Goal: Task Accomplishment & Management: Complete application form

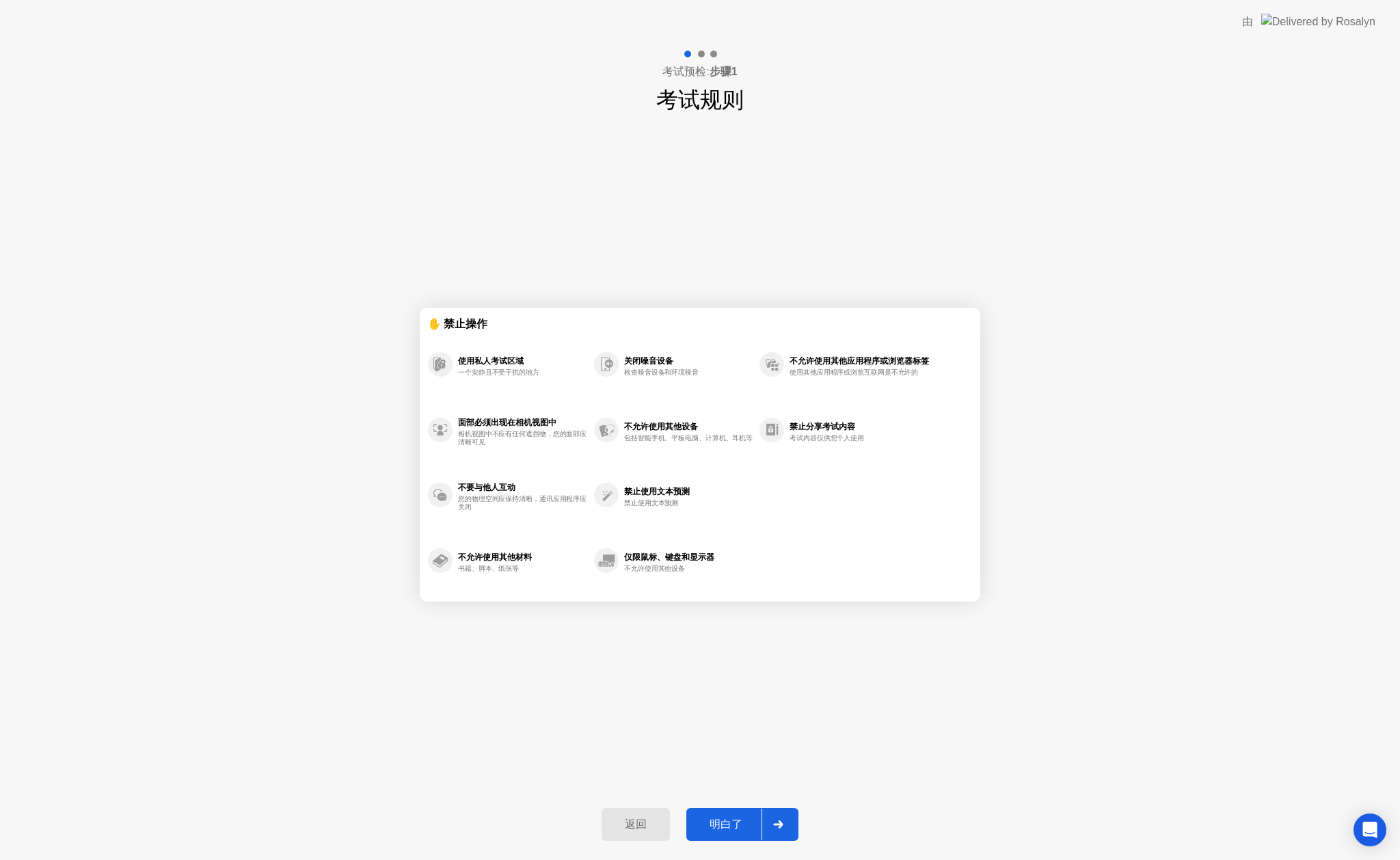
click at [730, 819] on div "明白了" at bounding box center [726, 825] width 71 height 14
select select "**********"
select select "*******"
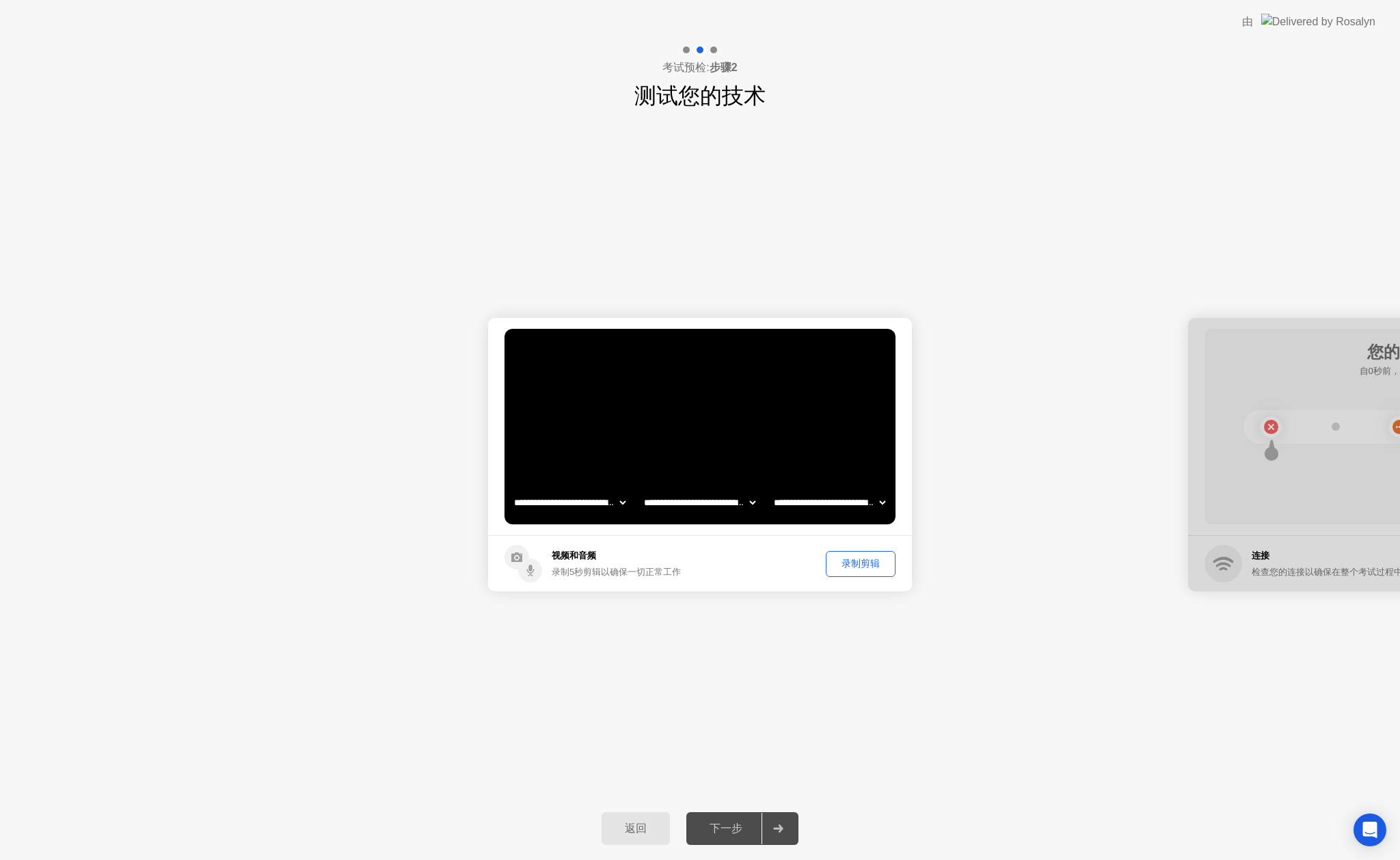
click at [873, 568] on div "录制剪辑" at bounding box center [861, 564] width 60 height 13
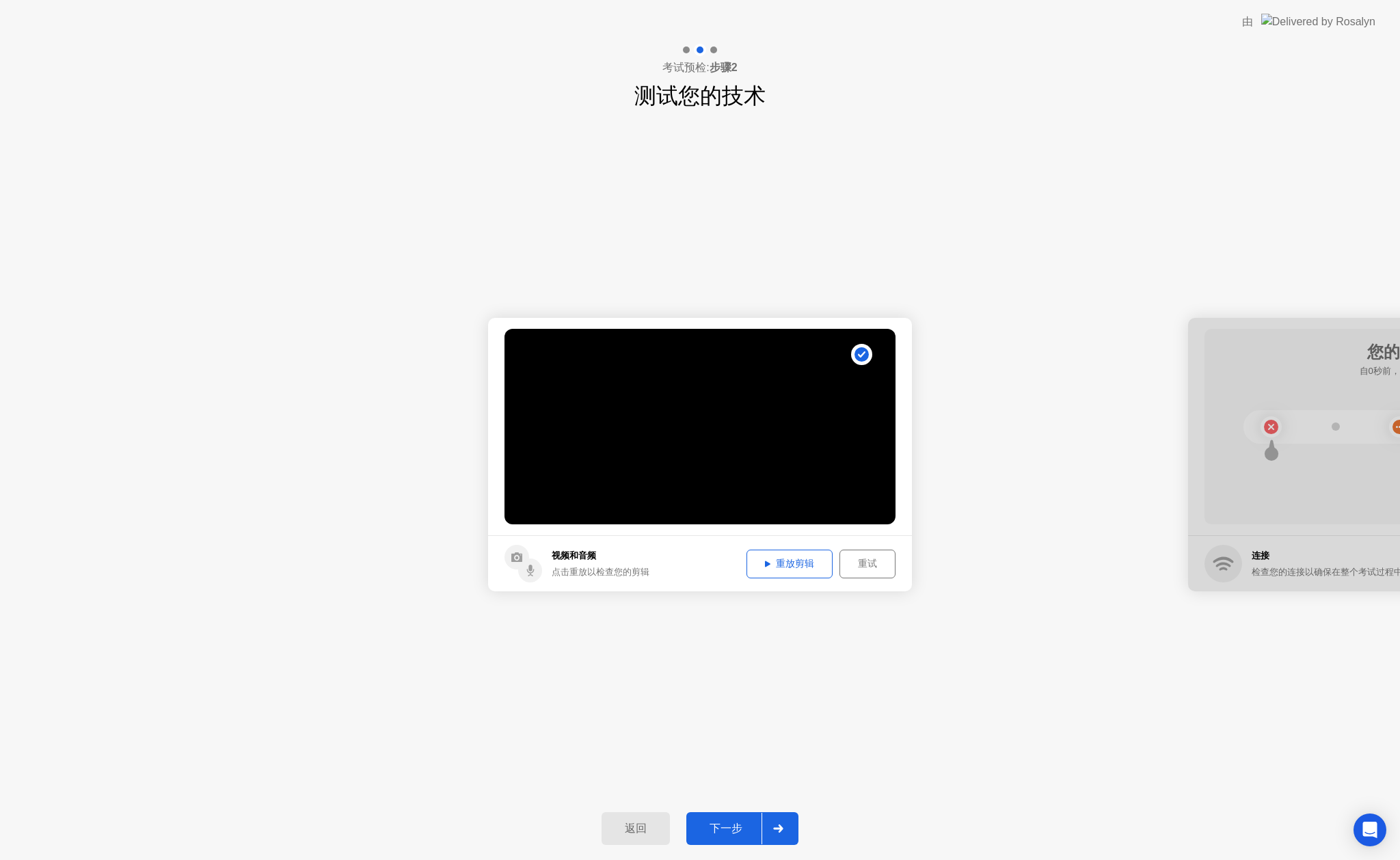
click at [814, 566] on div "重放剪辑" at bounding box center [789, 564] width 77 height 13
click at [745, 827] on div "下一步" at bounding box center [726, 829] width 71 height 14
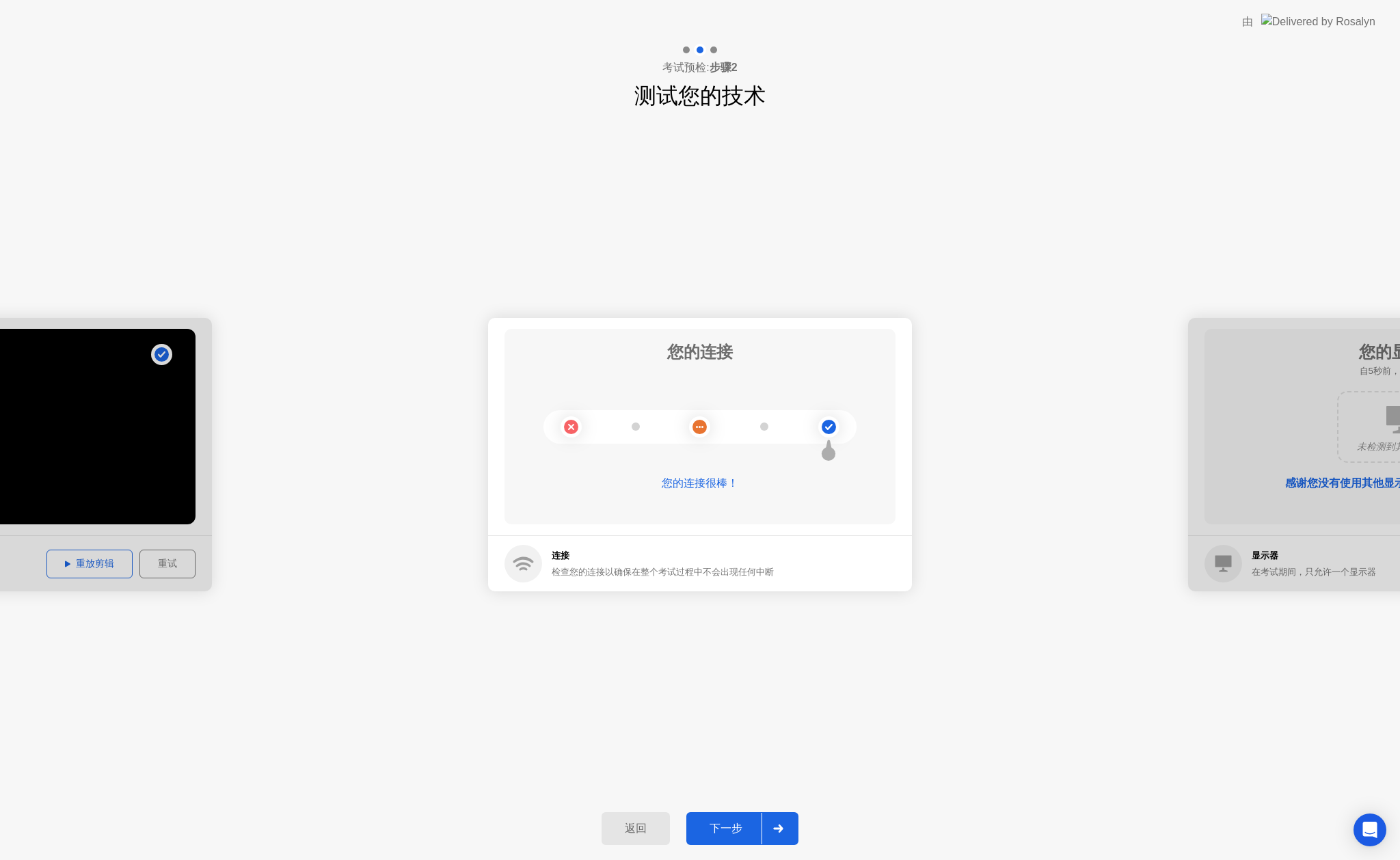
click at [740, 828] on div "下一步" at bounding box center [726, 829] width 71 height 14
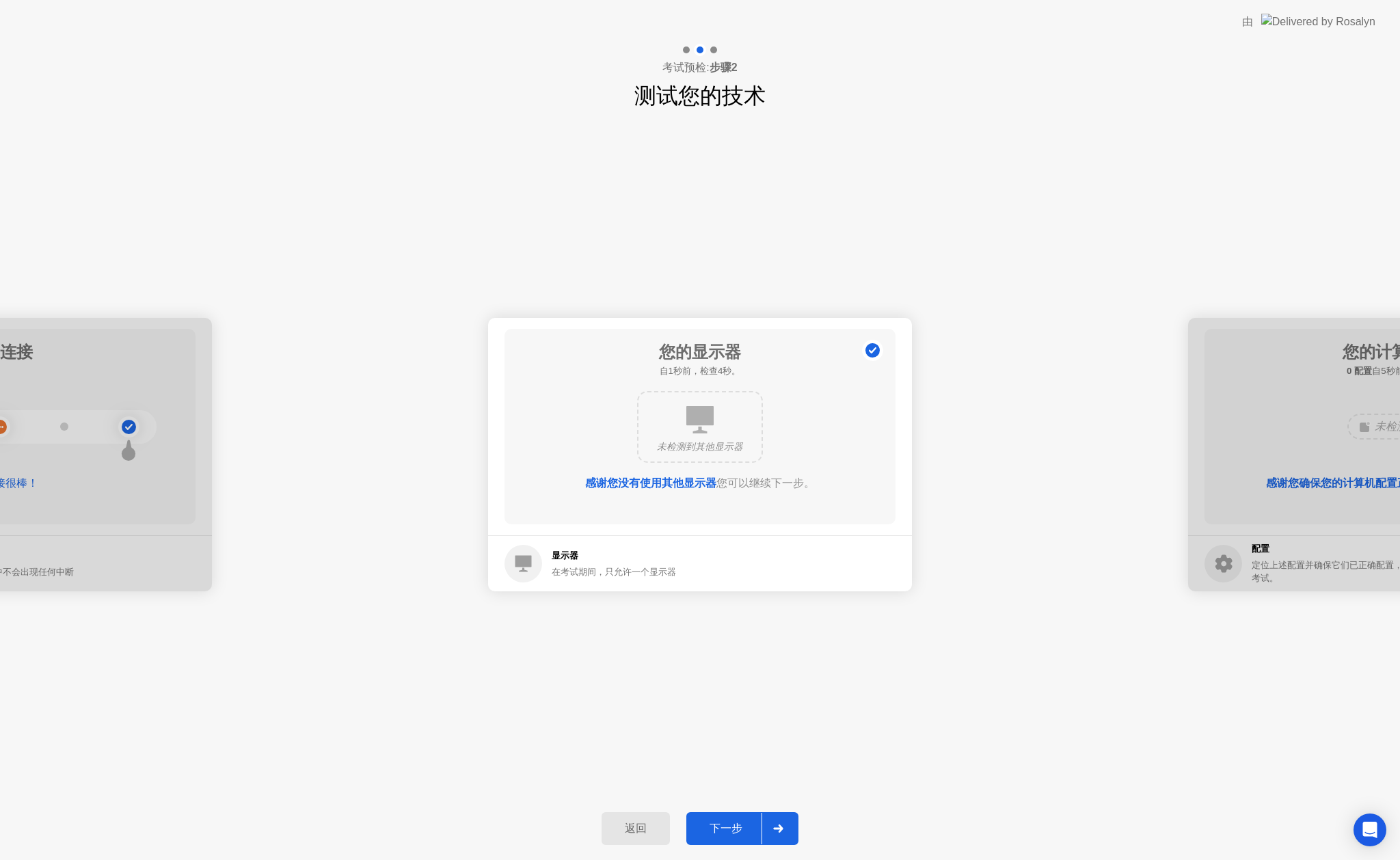
click at [740, 828] on div "下一步" at bounding box center [726, 829] width 71 height 14
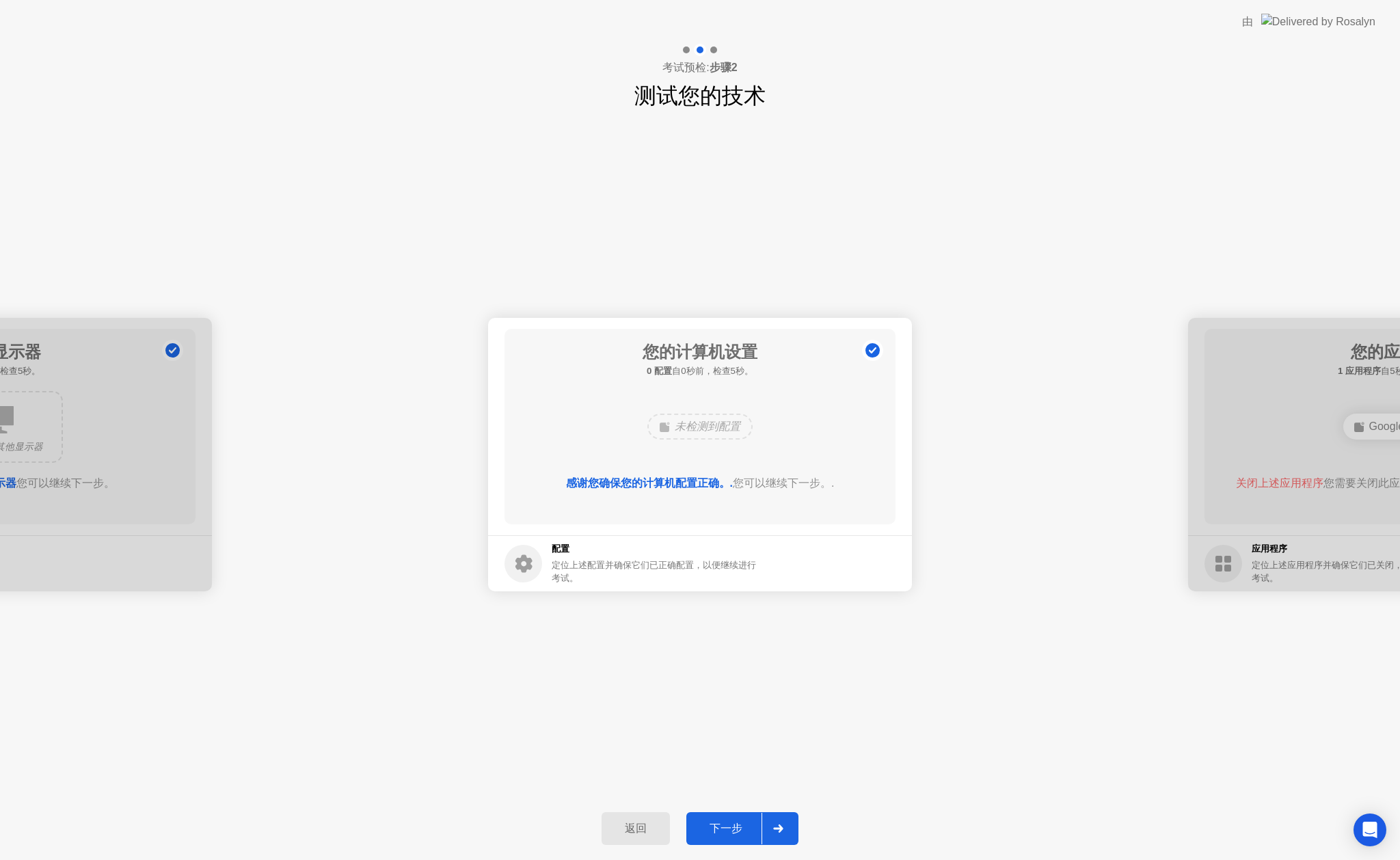
click at [728, 837] on button "下一步" at bounding box center [743, 828] width 112 height 32
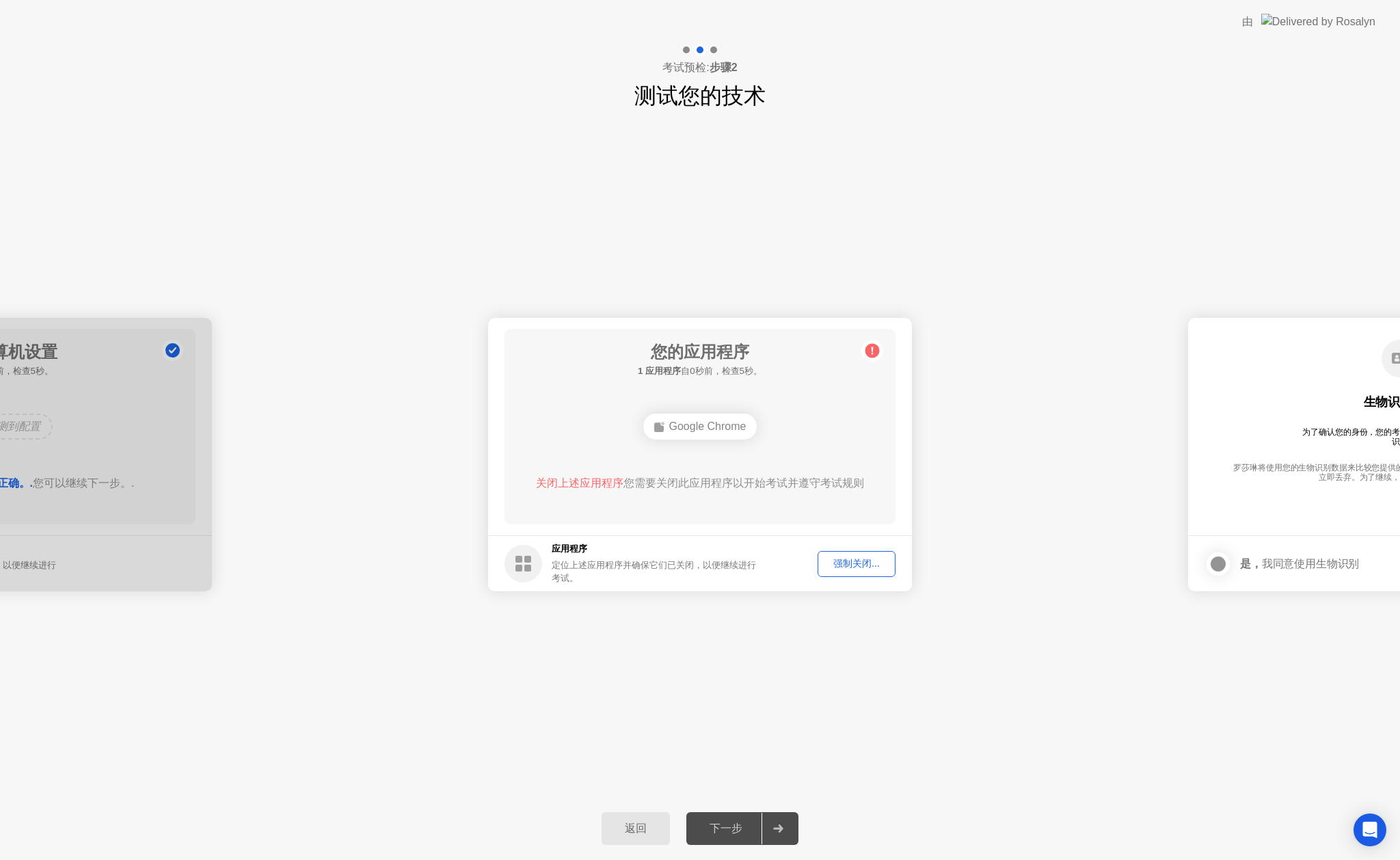
click at [880, 573] on button "强制关闭..." at bounding box center [857, 564] width 78 height 26
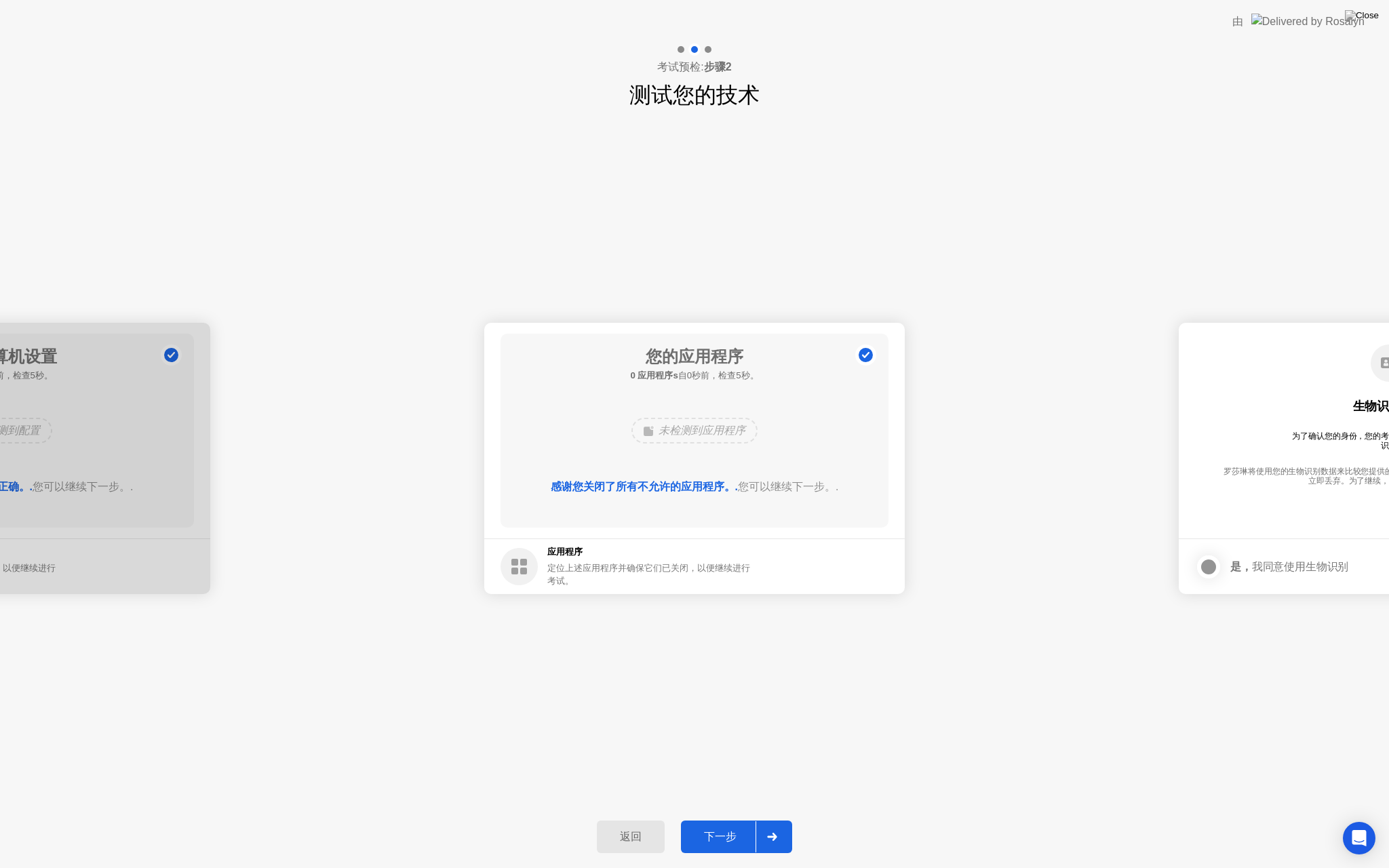
click at [743, 837] on div "下一步" at bounding box center [720, 837] width 71 height 14
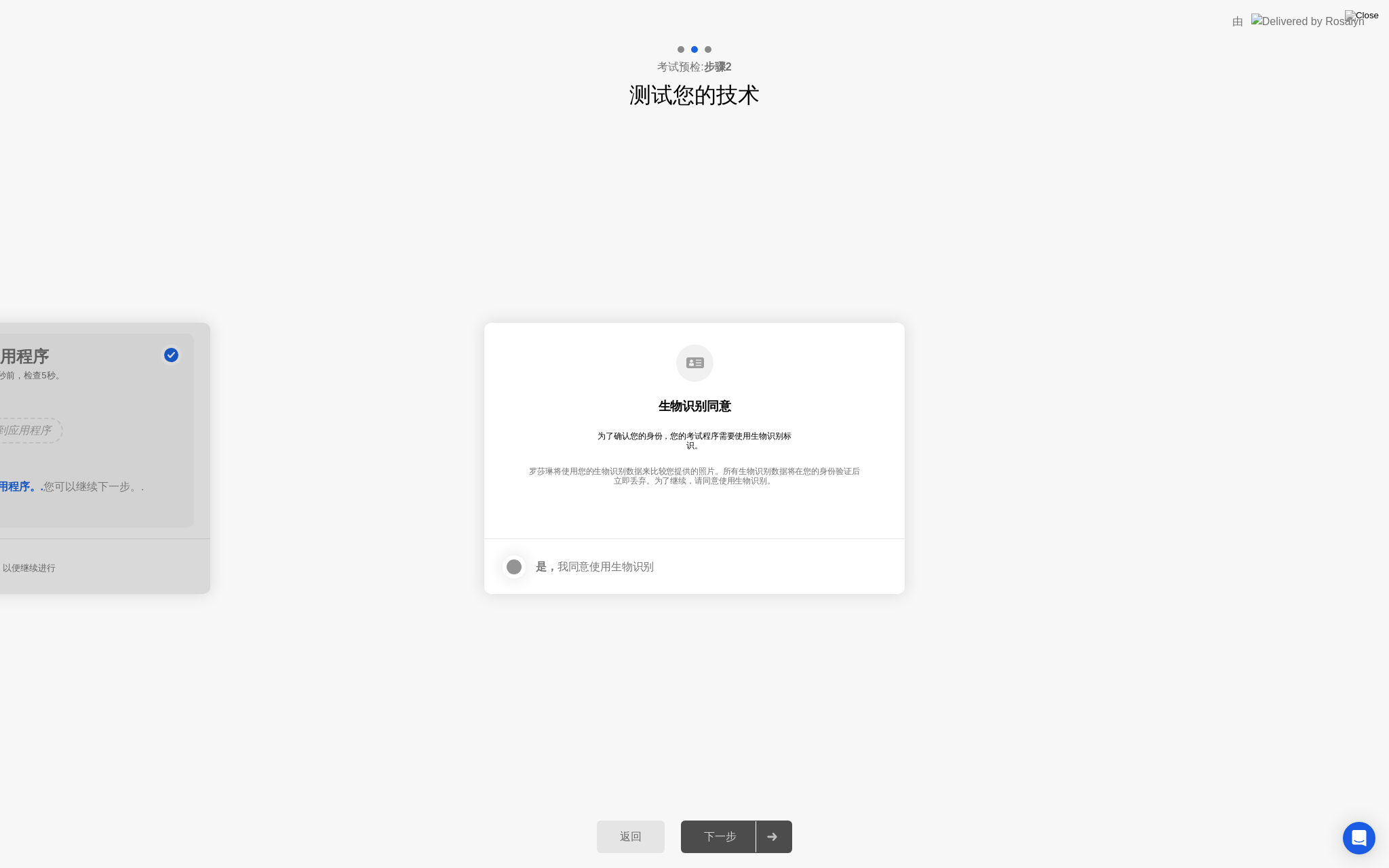
drag, startPoint x: 530, startPoint y: 568, endPoint x: 519, endPoint y: 565, distance: 11.4
click at [526, 568] on label at bounding box center [518, 566] width 35 height 27
click at [519, 565] on div at bounding box center [514, 566] width 16 height 16
click at [730, 836] on div "下一步" at bounding box center [720, 837] width 71 height 14
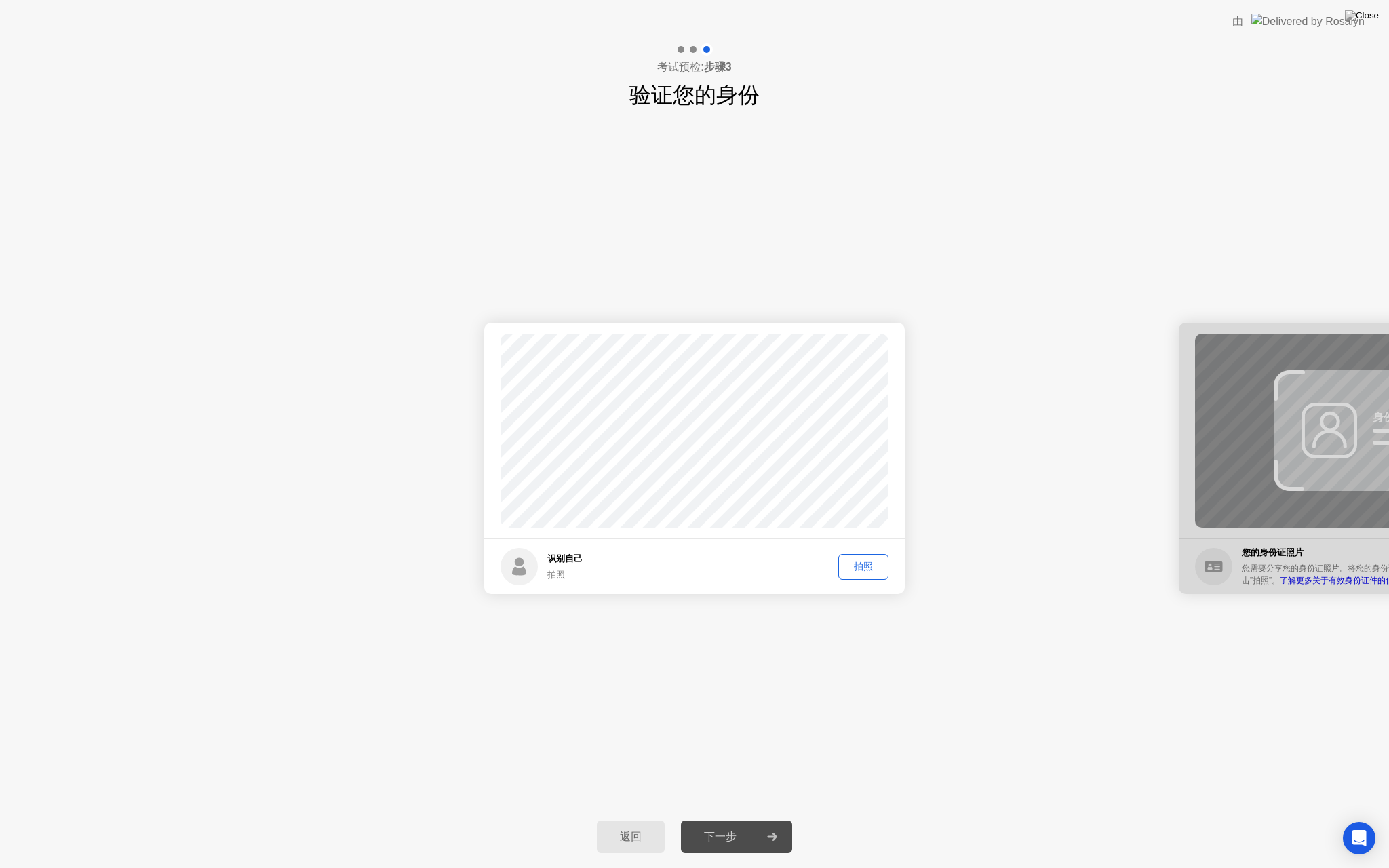
click at [866, 566] on div "拍照" at bounding box center [863, 566] width 41 height 13
click at [738, 837] on div "下一步" at bounding box center [720, 837] width 71 height 14
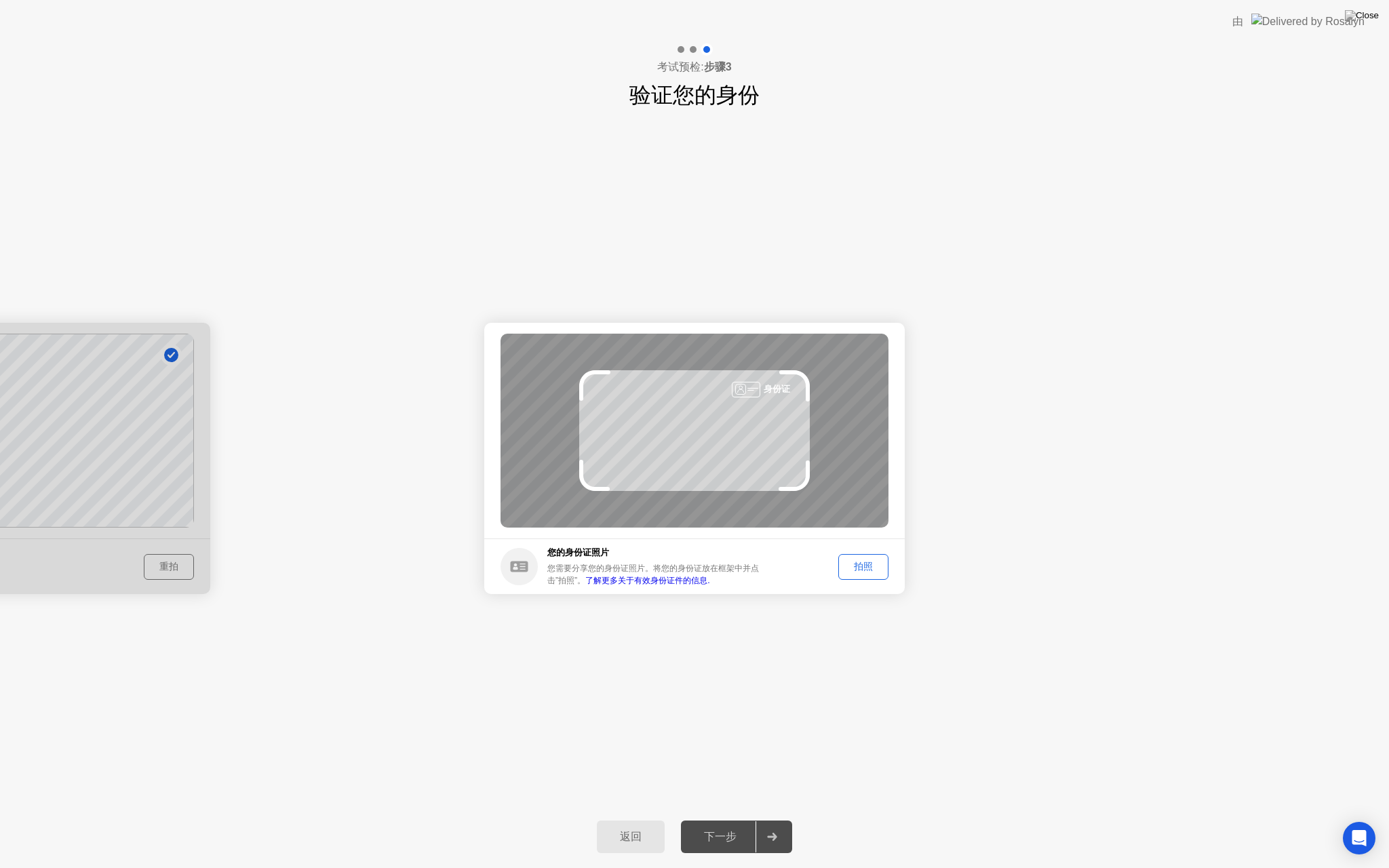
click at [866, 573] on button "拍照" at bounding box center [863, 566] width 50 height 26
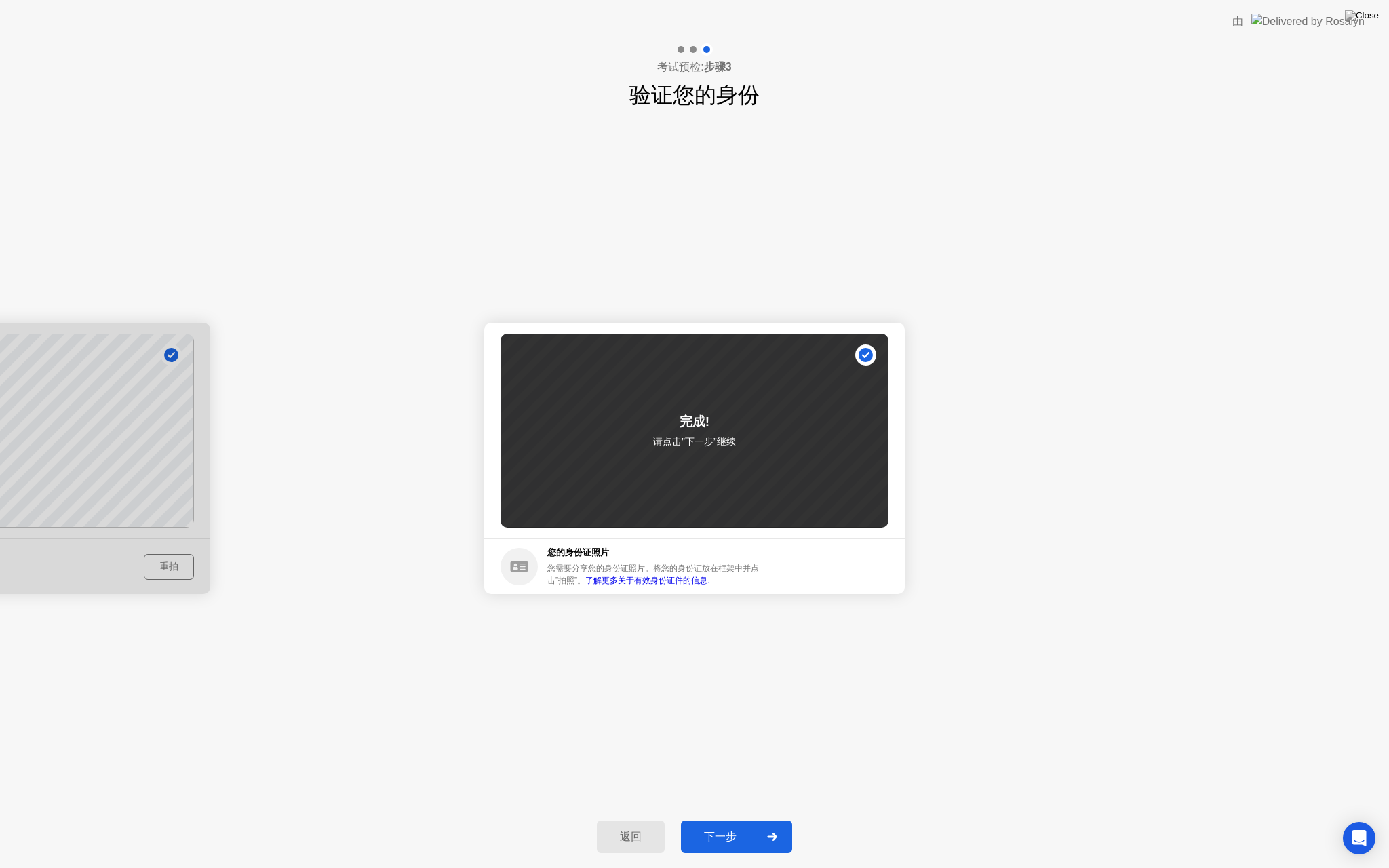
click at [724, 841] on div "下一步" at bounding box center [720, 837] width 71 height 14
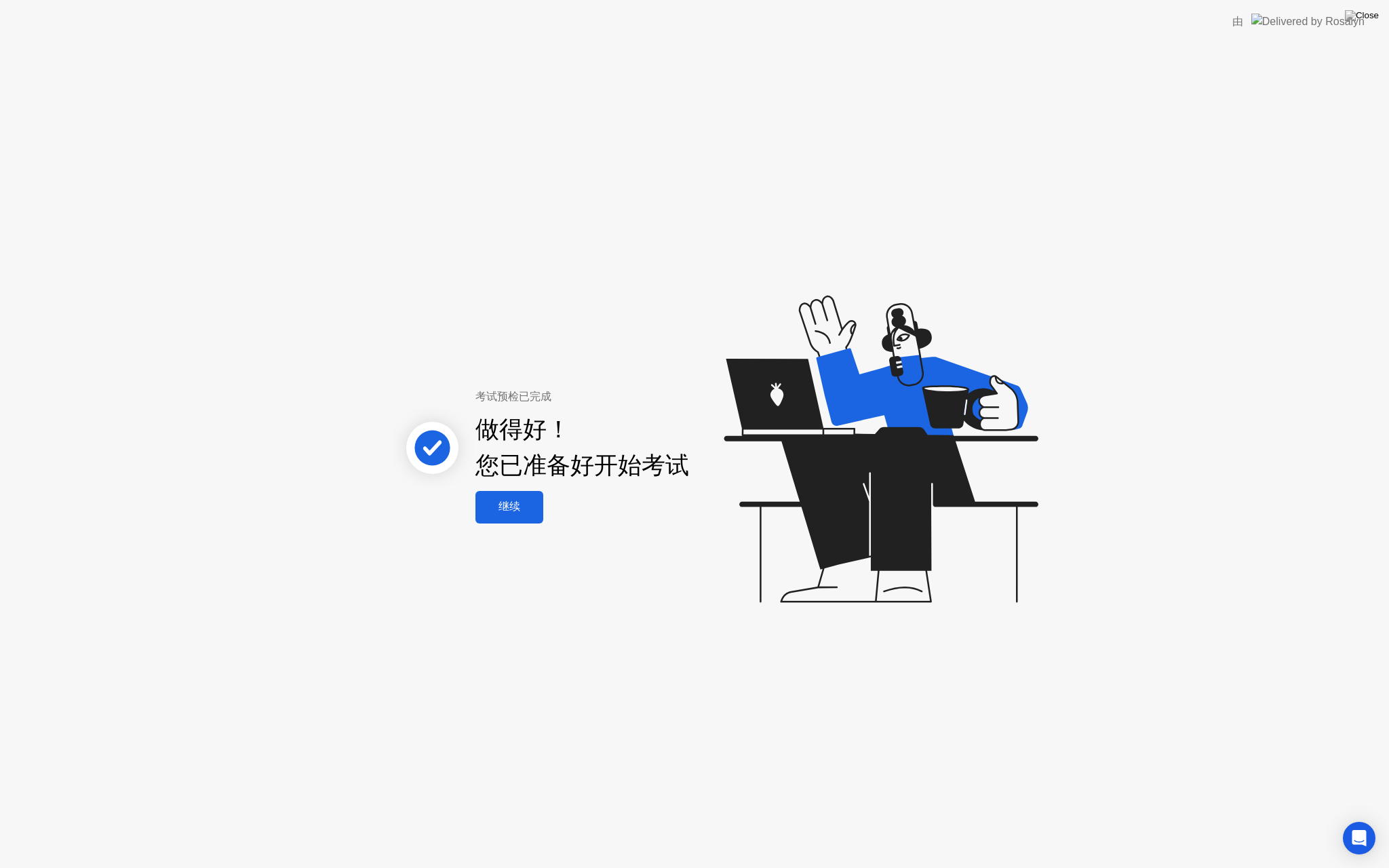
click at [515, 518] on button "继续" at bounding box center [509, 507] width 68 height 32
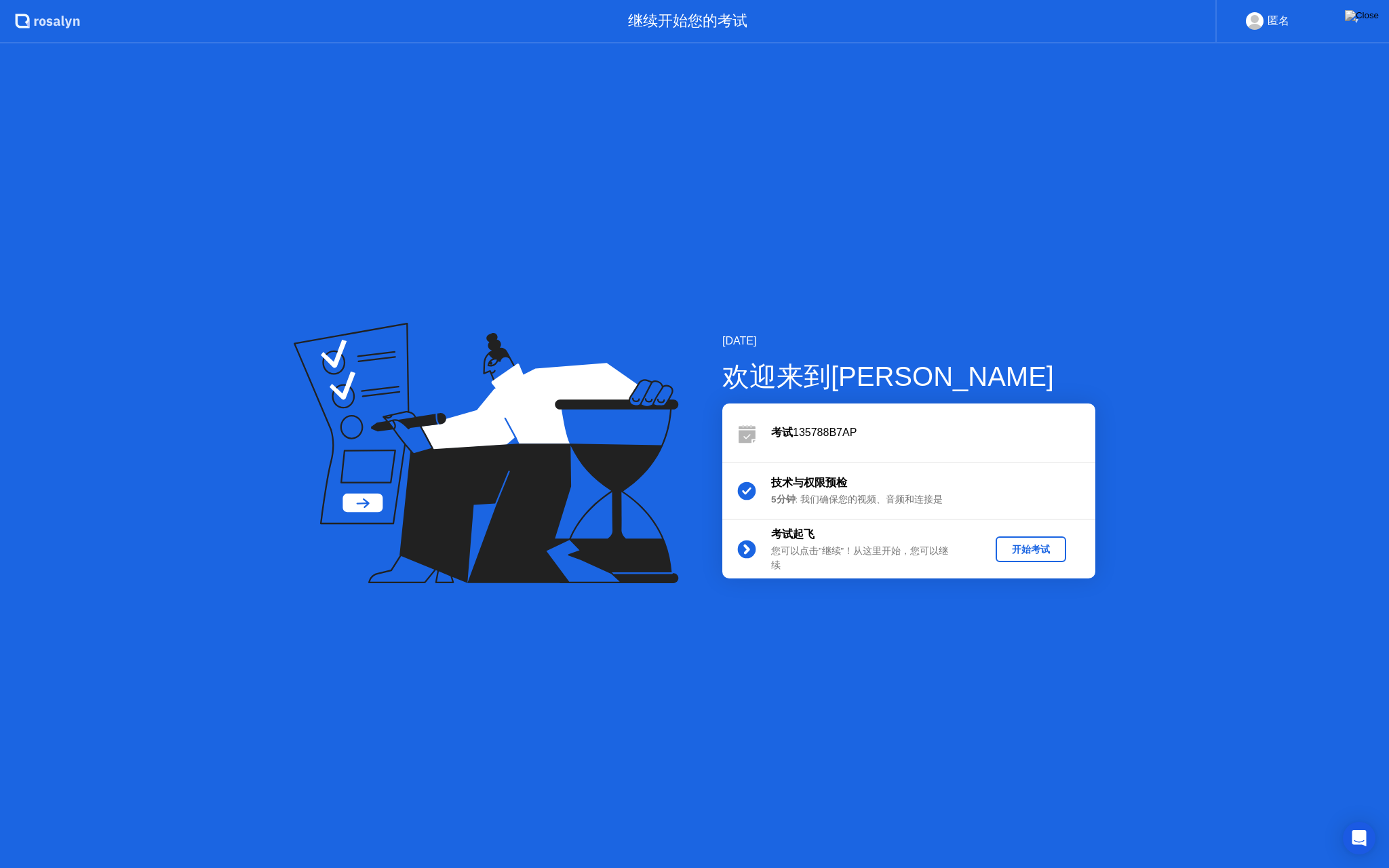
click at [1037, 548] on div "开始考试" at bounding box center [1031, 550] width 60 height 13
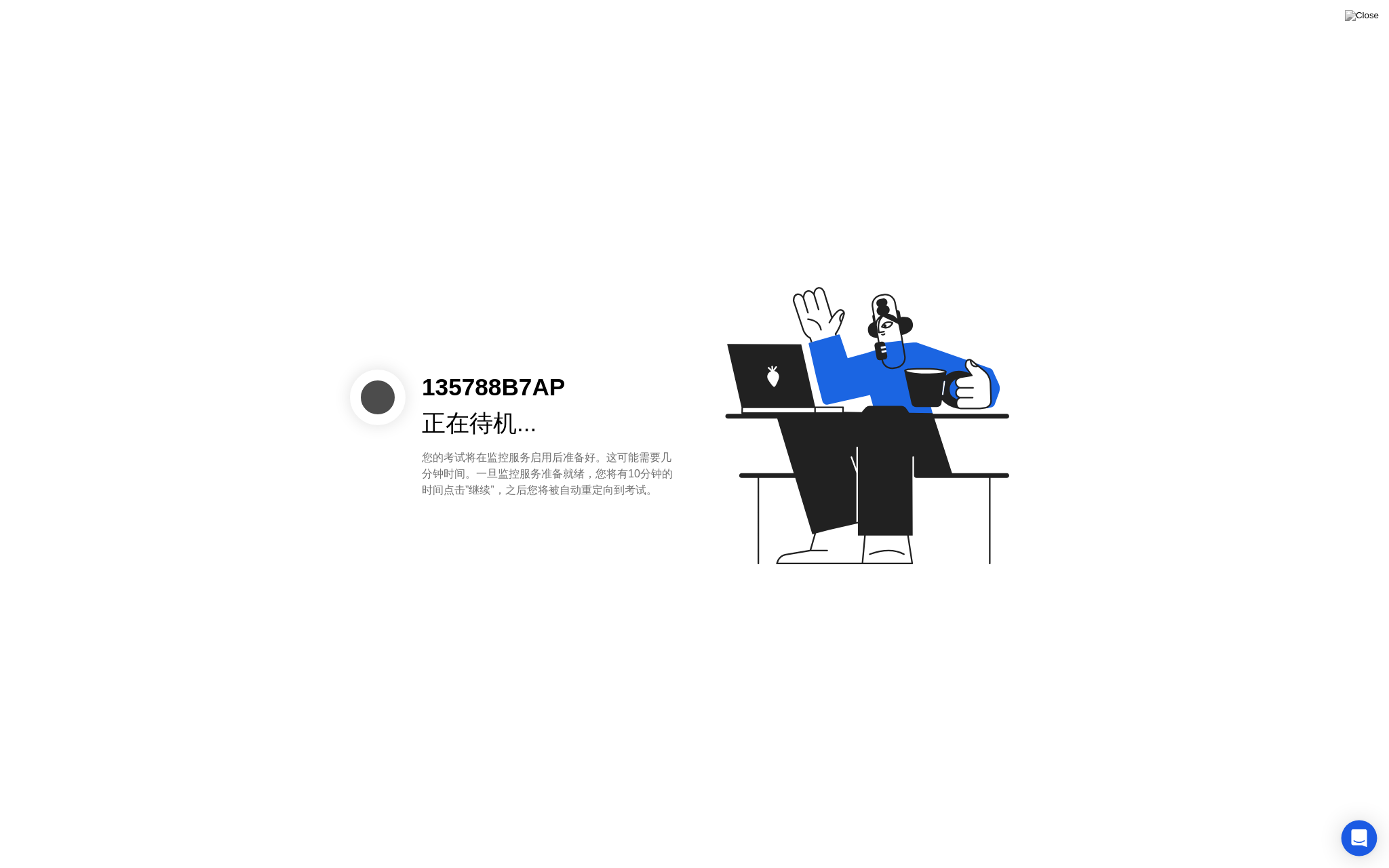
click at [1365, 843] on icon "Open Intercom Messenger" at bounding box center [1359, 838] width 16 height 17
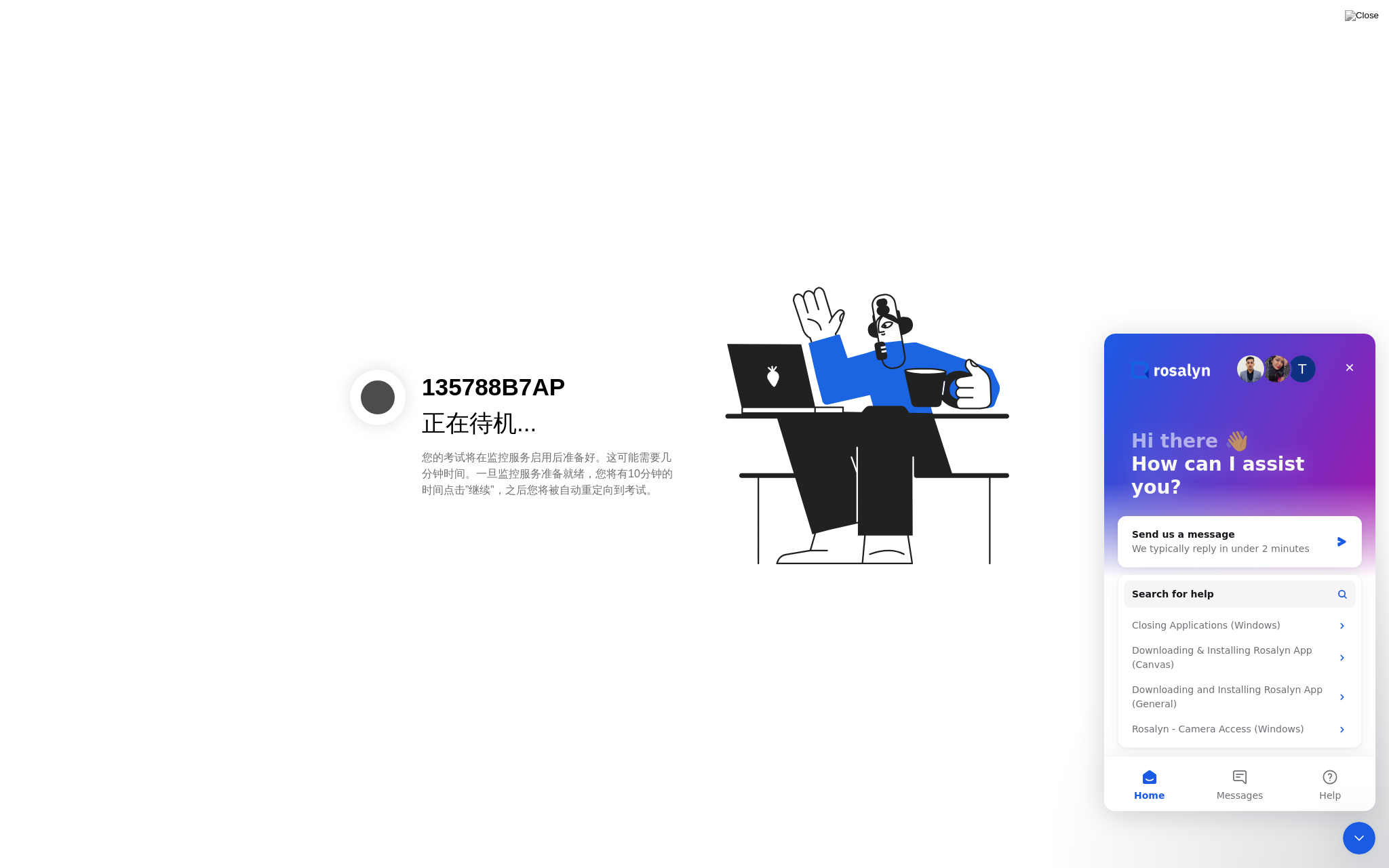
click at [1366, 844] on icon "Close Intercom Messenger" at bounding box center [1359, 838] width 16 height 16
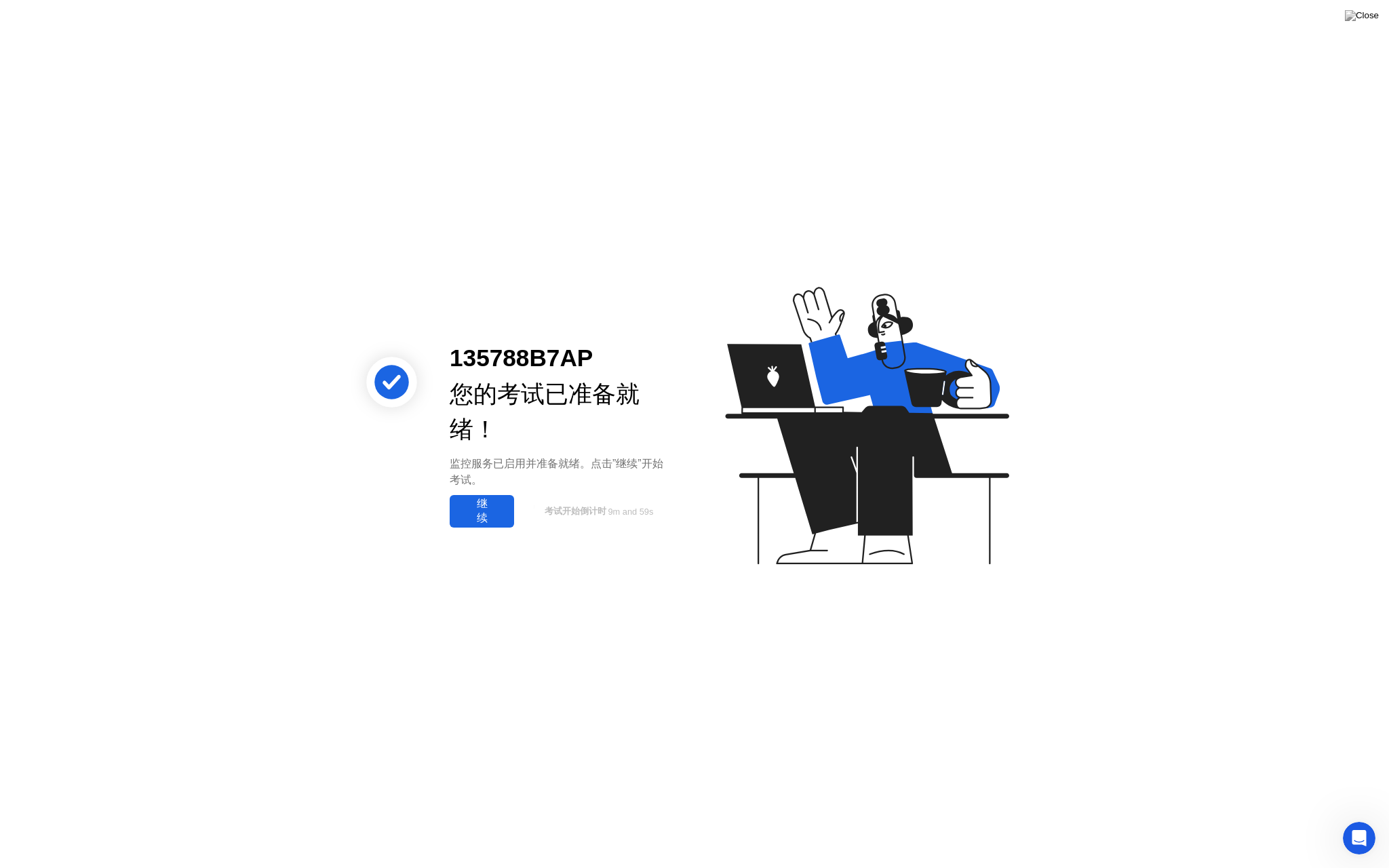
click at [497, 504] on div "继续" at bounding box center [482, 511] width 57 height 28
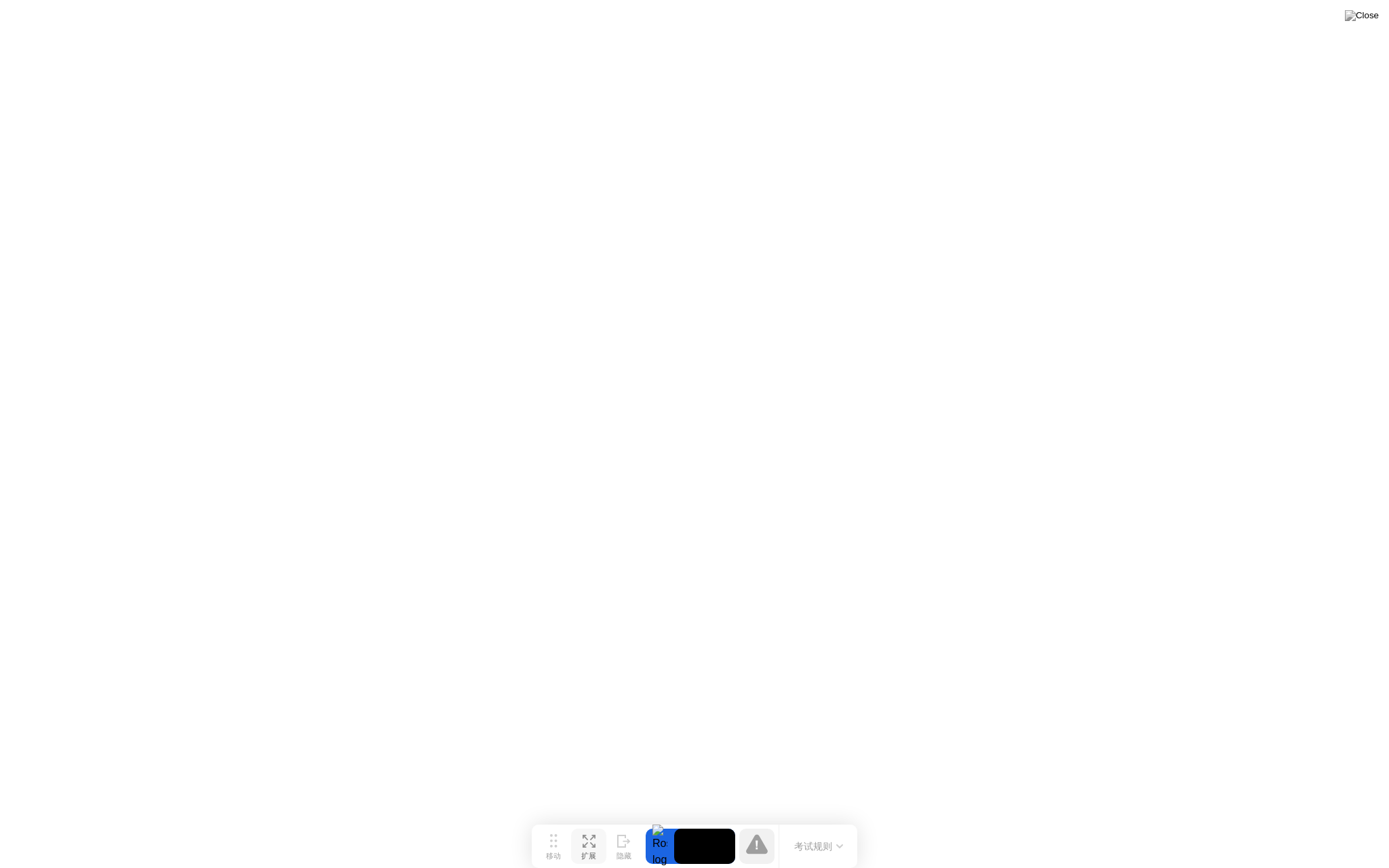
click at [593, 852] on div "扩展" at bounding box center [588, 856] width 15 height 9
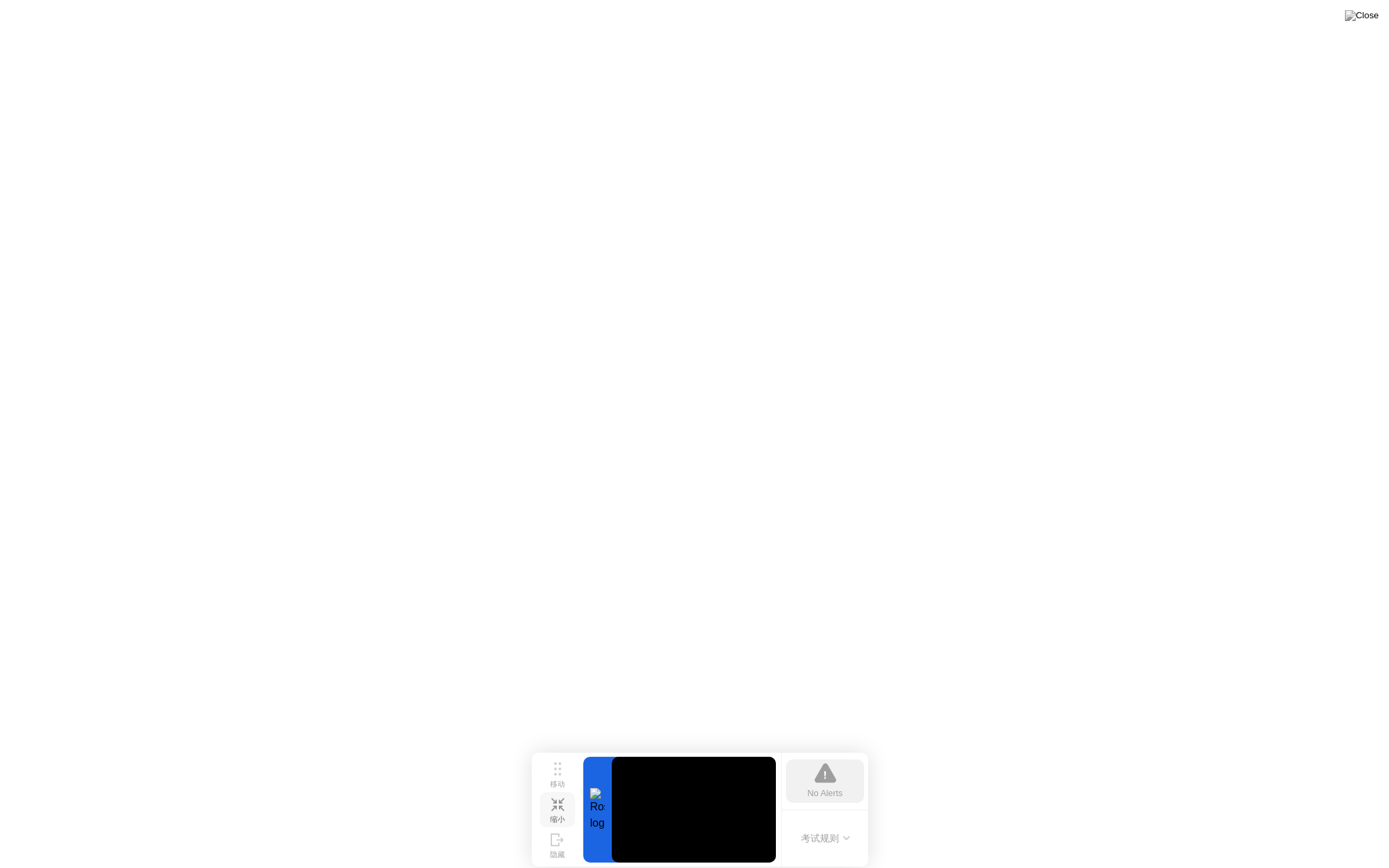
click at [556, 815] on div "缩小" at bounding box center [557, 820] width 15 height 9
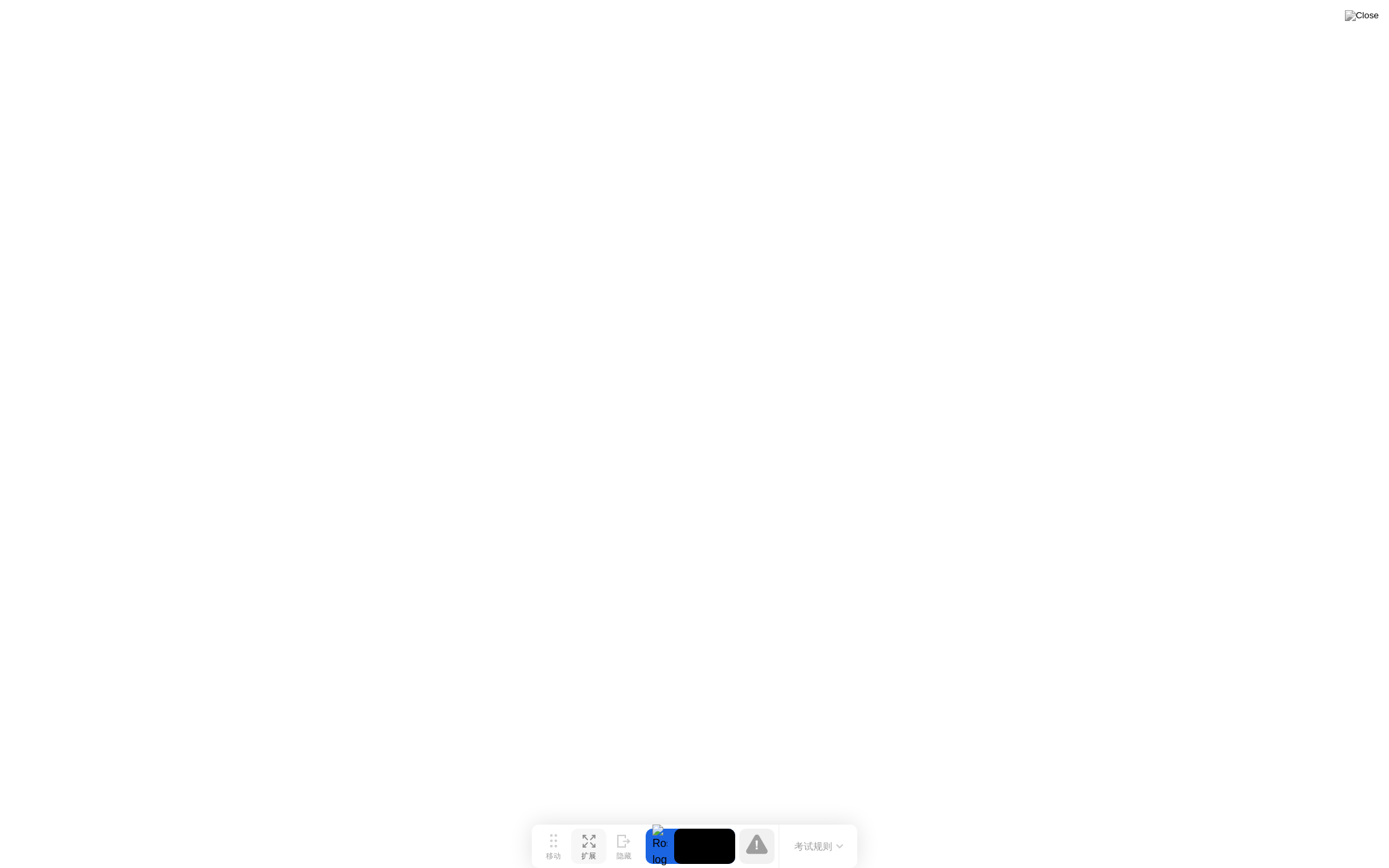
click at [597, 846] on button "扩展" at bounding box center [588, 846] width 35 height 35
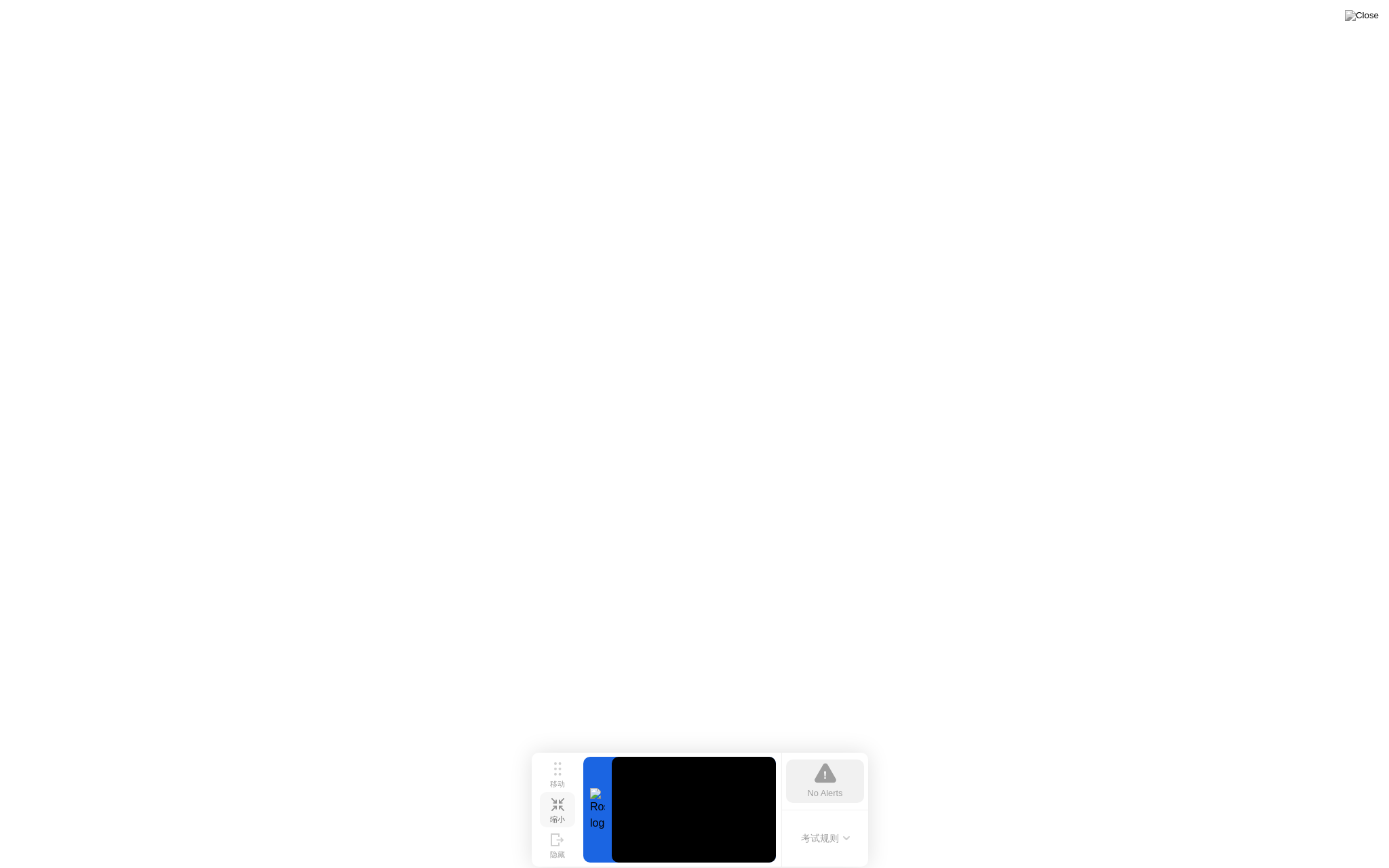
click at [558, 815] on div "缩小" at bounding box center [557, 820] width 15 height 9
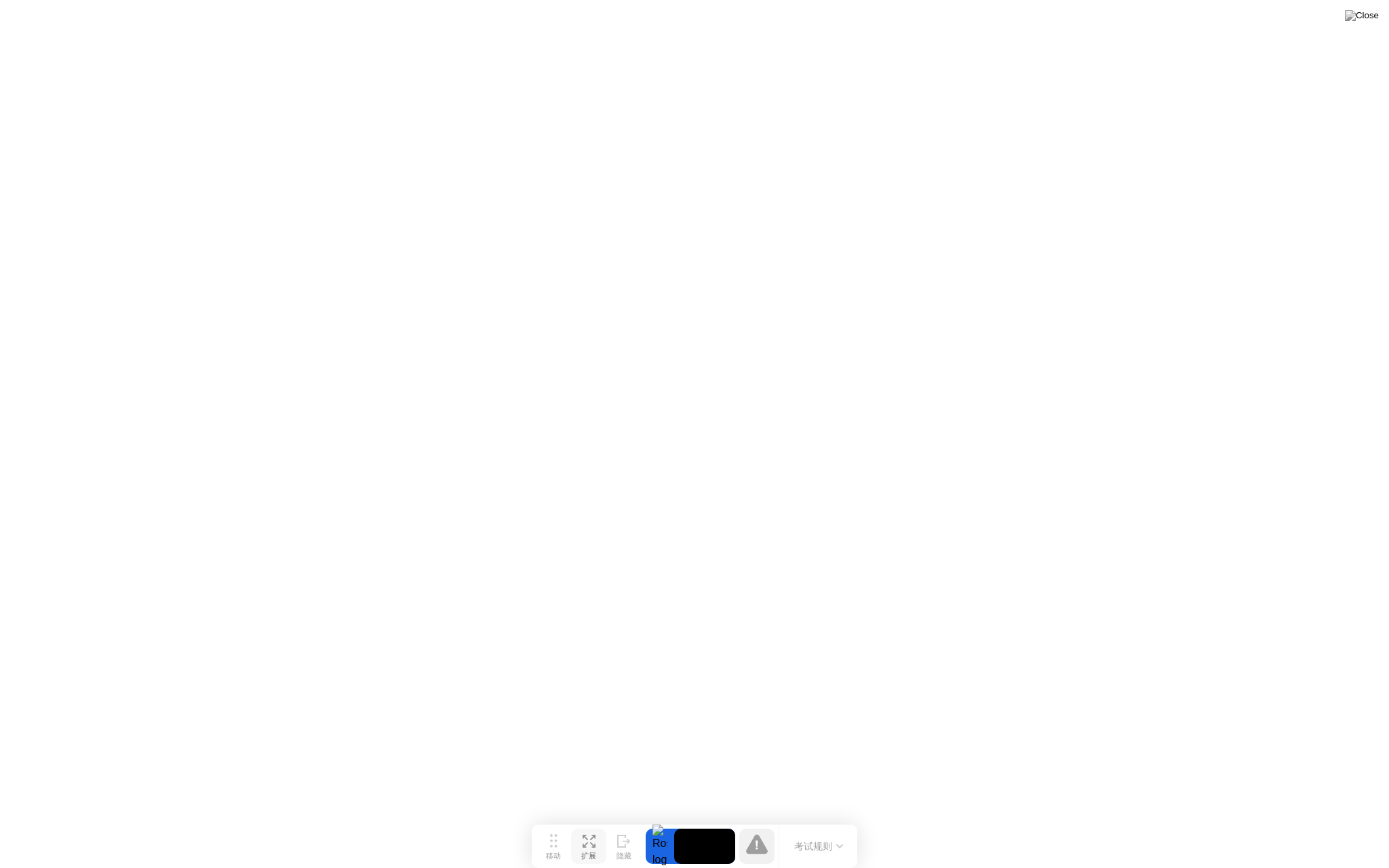
click at [594, 852] on button "扩展" at bounding box center [588, 846] width 35 height 35
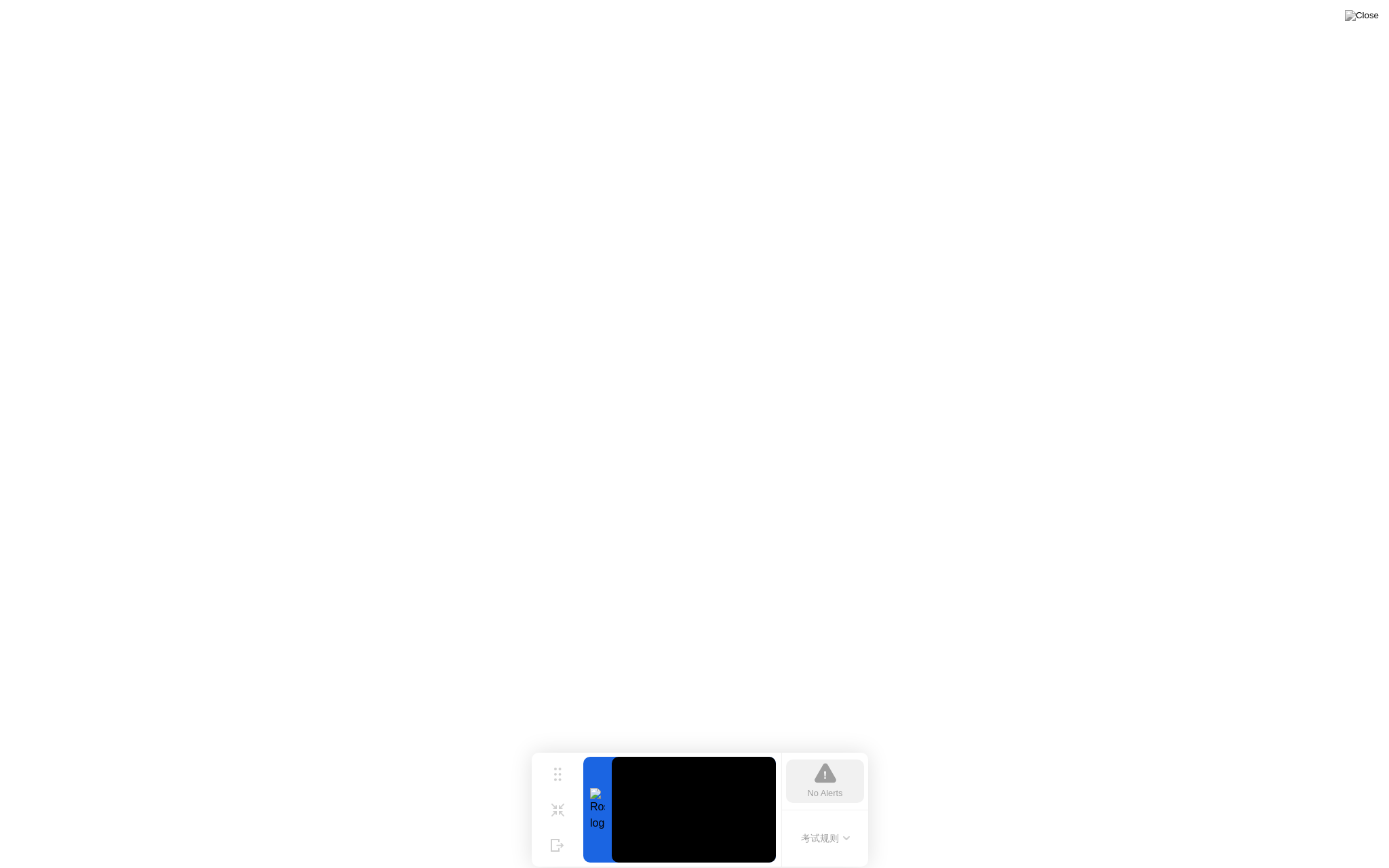
click at [837, 834] on button "考试规则" at bounding box center [825, 838] width 57 height 14
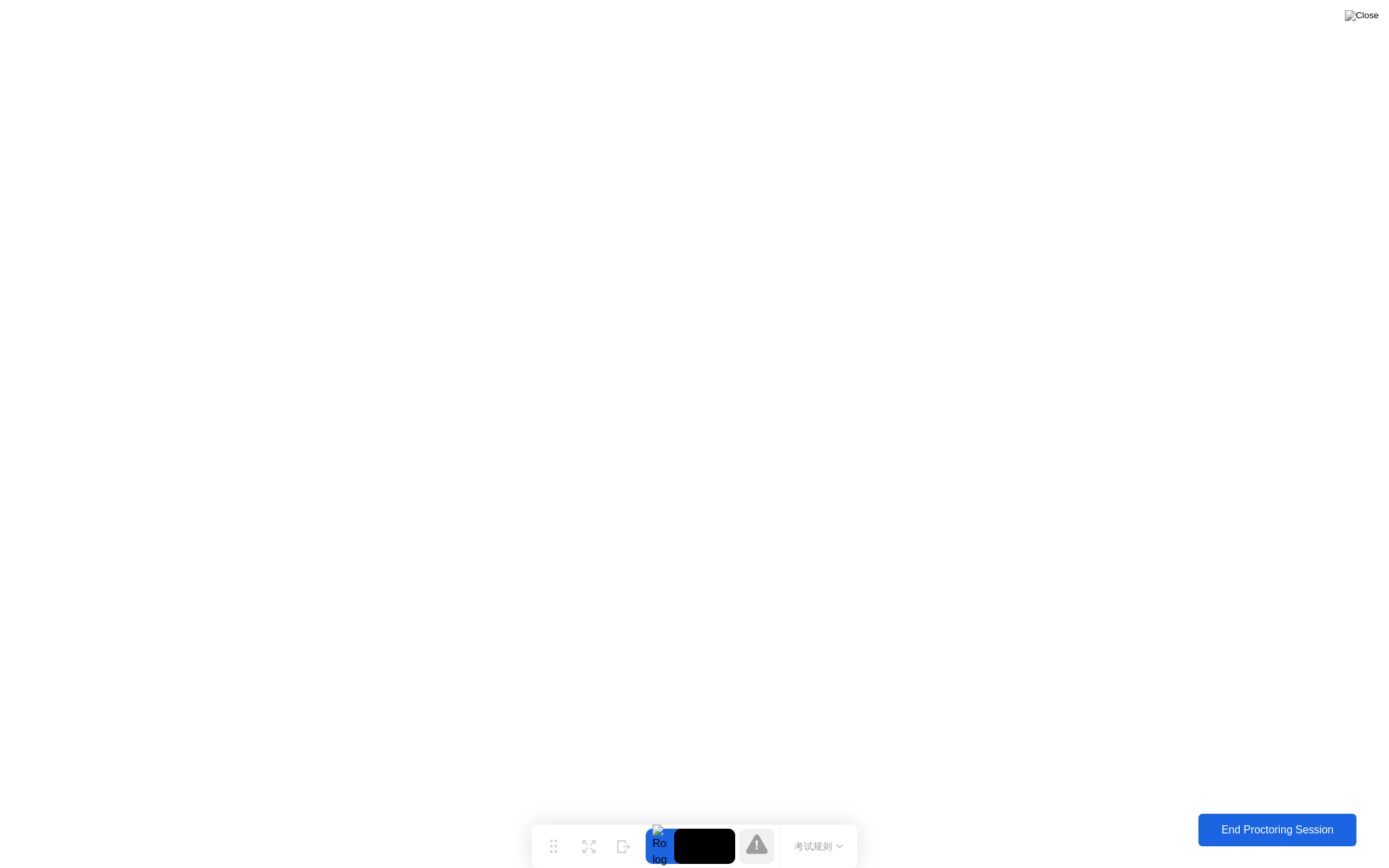
click at [1250, 834] on div "End Proctoring Session" at bounding box center [1277, 830] width 157 height 13
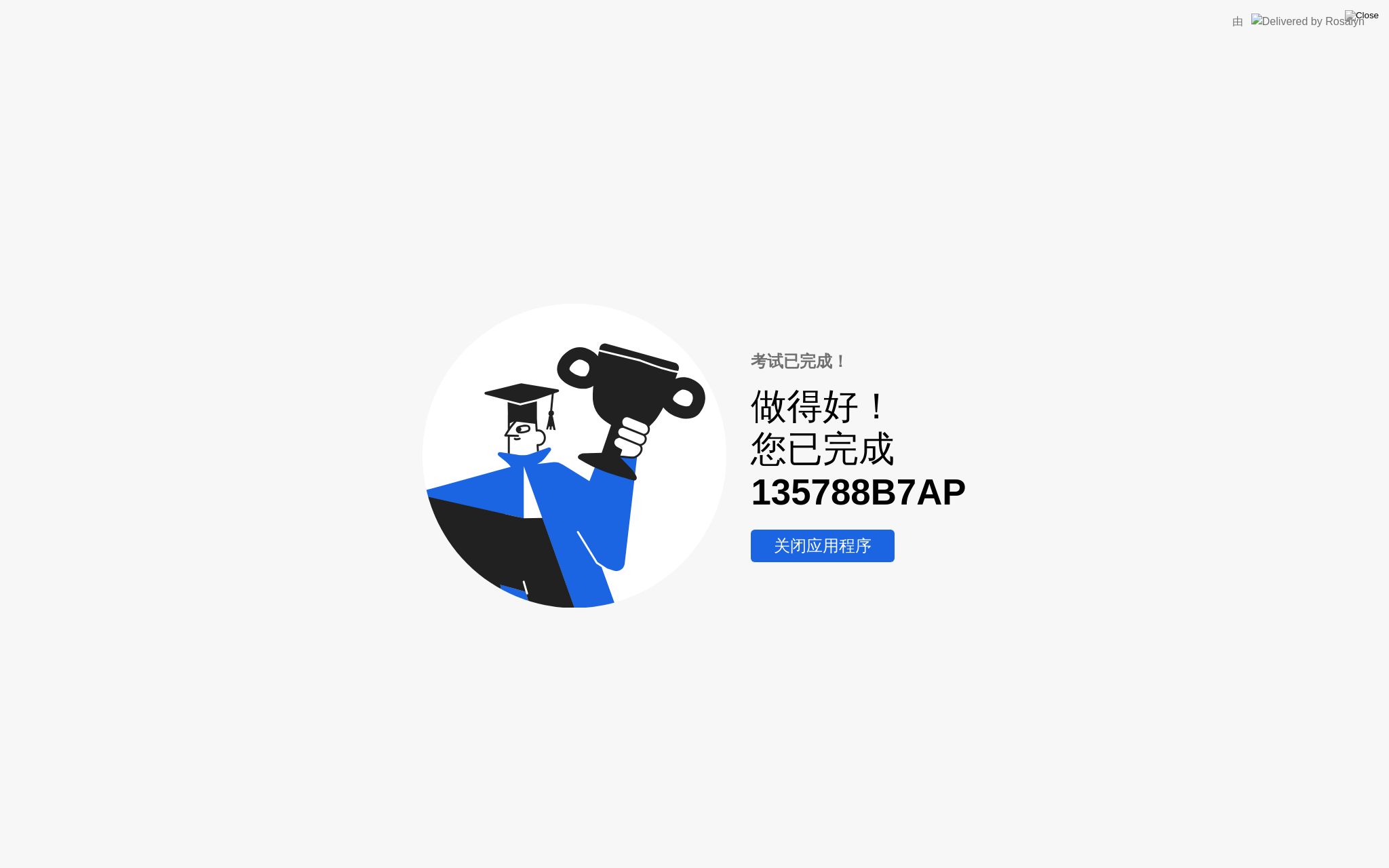
click at [848, 551] on div "关闭应用程序" at bounding box center [823, 546] width 136 height 22
